Goal: Task Accomplishment & Management: Manage account settings

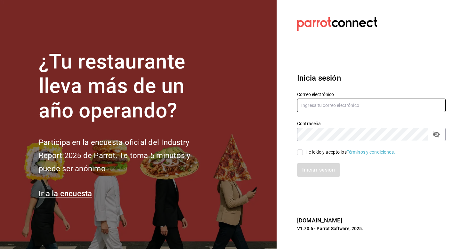
click at [309, 106] on input "text" at bounding box center [371, 105] width 148 height 13
type input "[EMAIL_ADDRESS][DOMAIN_NAME]"
click at [319, 149] on div "He leído y acepto los Términos y condiciones." at bounding box center [350, 152] width 90 height 7
click at [303, 149] on input "He leído y acepto los Términos y condiciones." at bounding box center [300, 152] width 6 height 6
checkbox input "true"
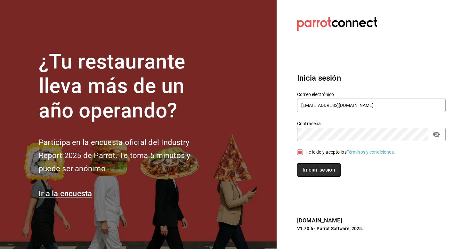
click at [312, 166] on button "Iniciar sesión" at bounding box center [319, 169] width 44 height 13
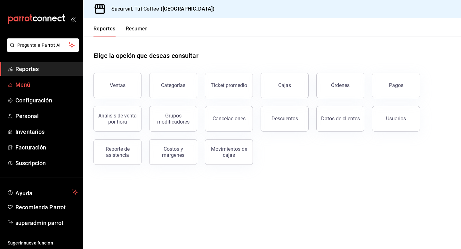
click at [12, 85] on icon "mailbox folders" at bounding box center [10, 84] width 5 height 5
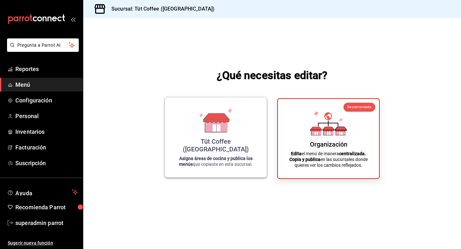
click at [210, 132] on icon at bounding box center [216, 125] width 22 height 14
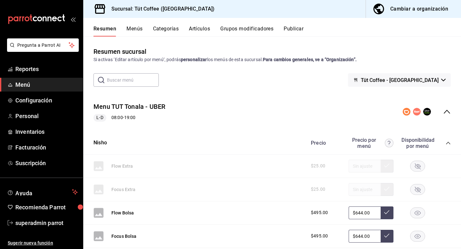
click at [302, 28] on button "Publicar" at bounding box center [293, 31] width 20 height 11
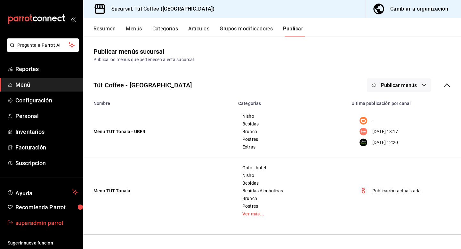
click at [49, 220] on span "superadmin parrot" at bounding box center [46, 223] width 62 height 9
